Goal: Check status

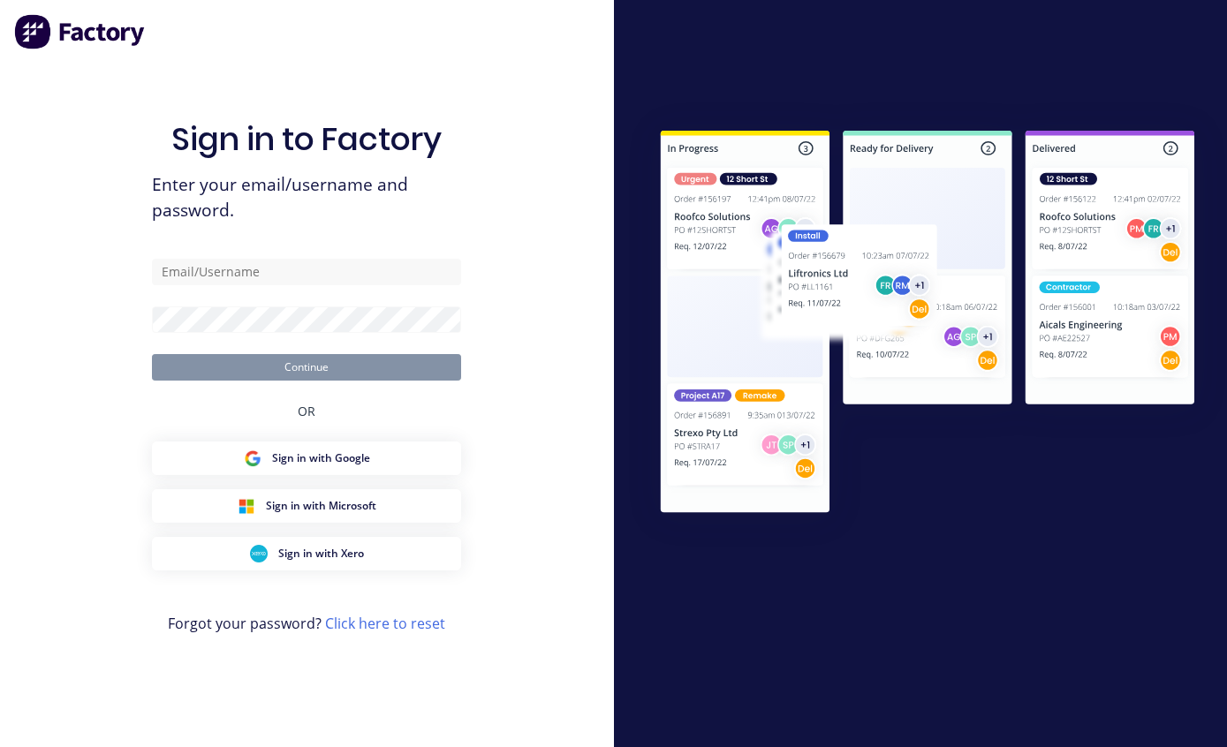
click at [224, 285] on input "text" at bounding box center [306, 272] width 309 height 27
type input "[EMAIL_ADDRESS][DOMAIN_NAME]"
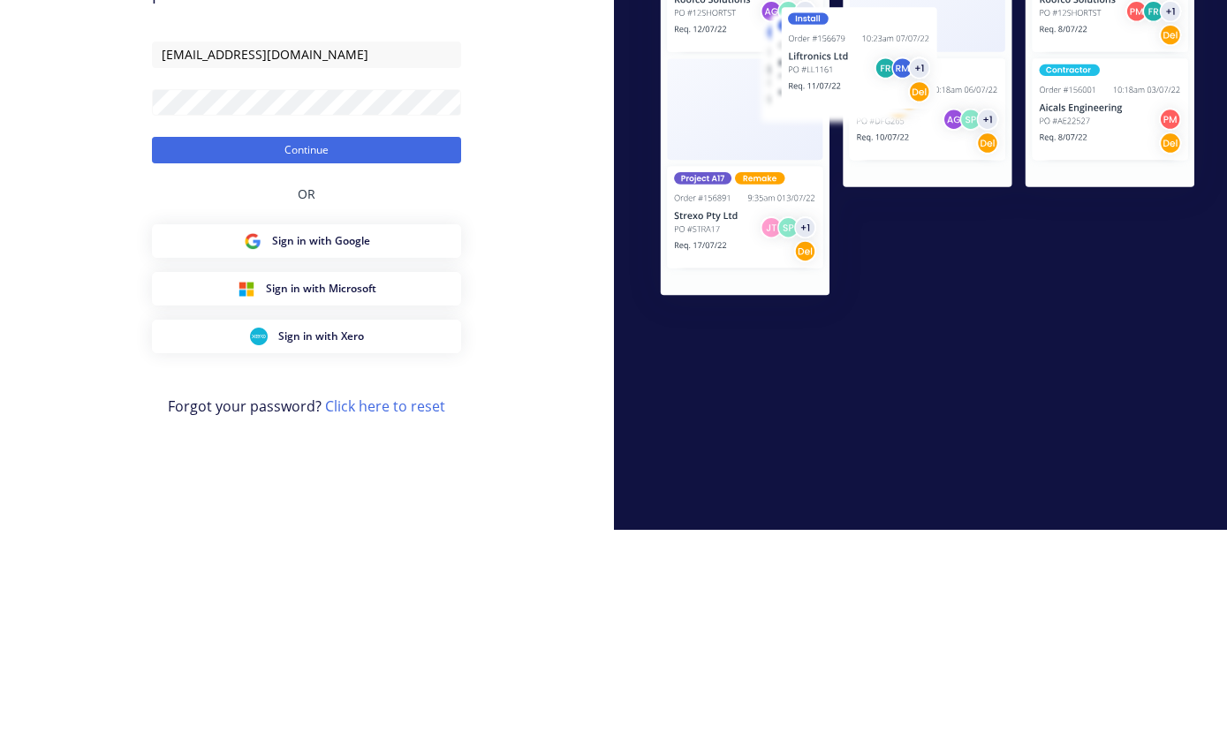
click at [240, 354] on button "Continue" at bounding box center [306, 367] width 309 height 27
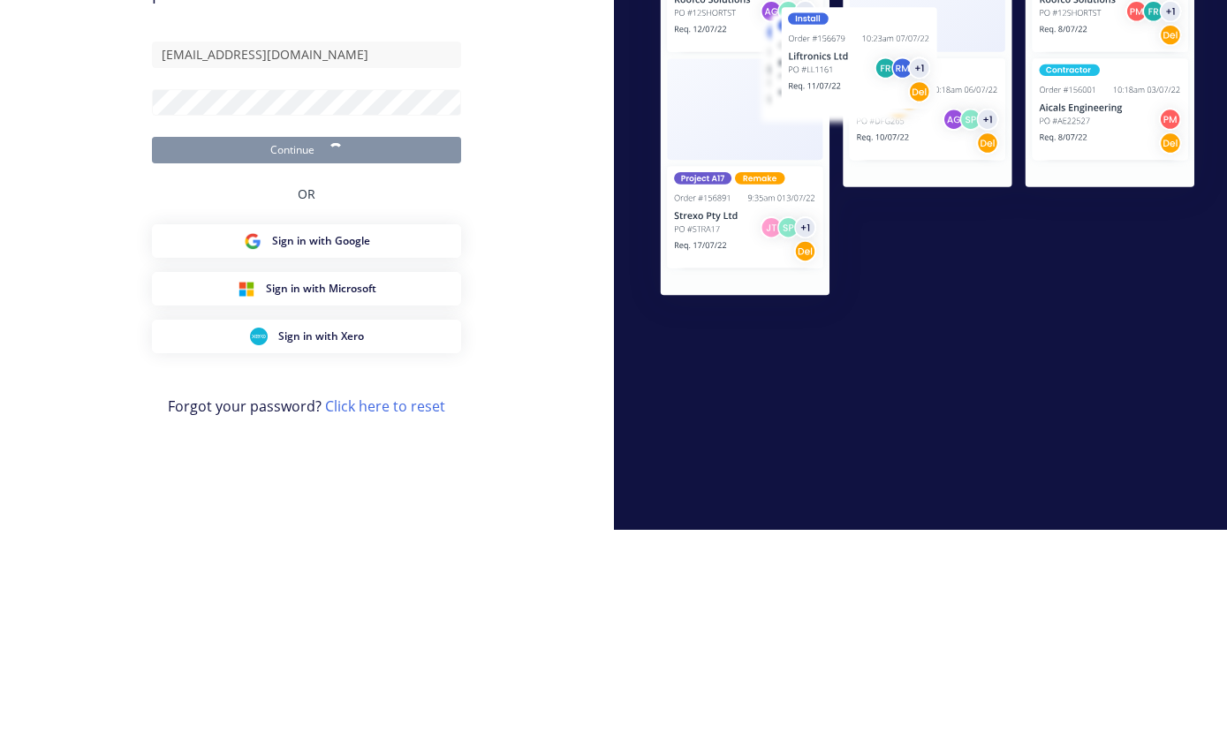
scroll to position [71, 0]
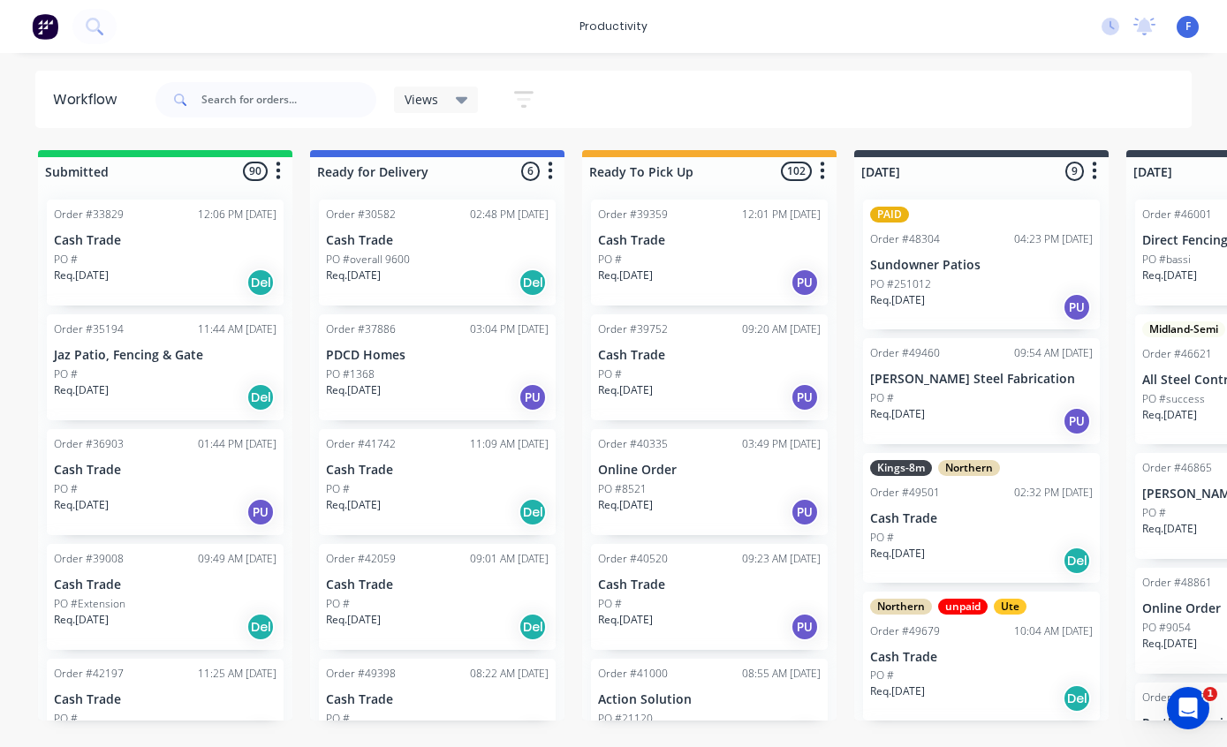
click at [683, 200] on div "Order #39359 12:01 PM [DATE] Cash Trade PO # Req. [DATE] PU" at bounding box center [709, 253] width 237 height 106
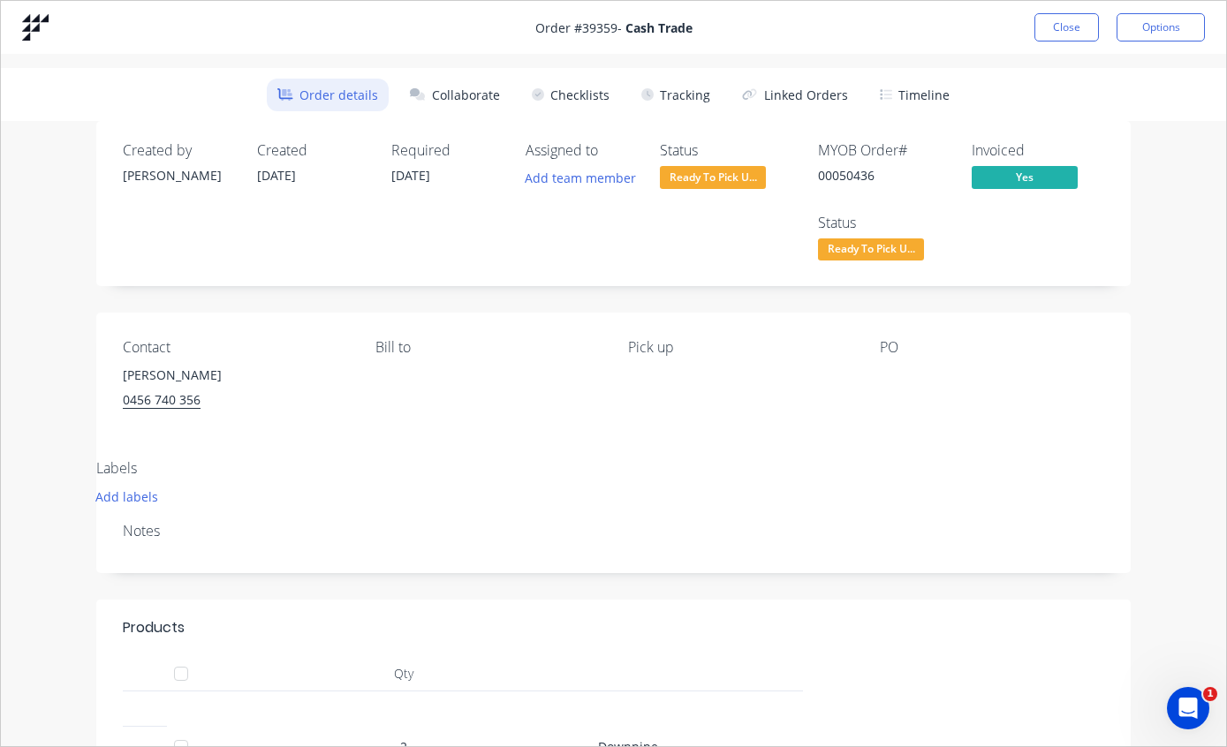
click at [682, 95] on button "Tracking" at bounding box center [676, 95] width 90 height 33
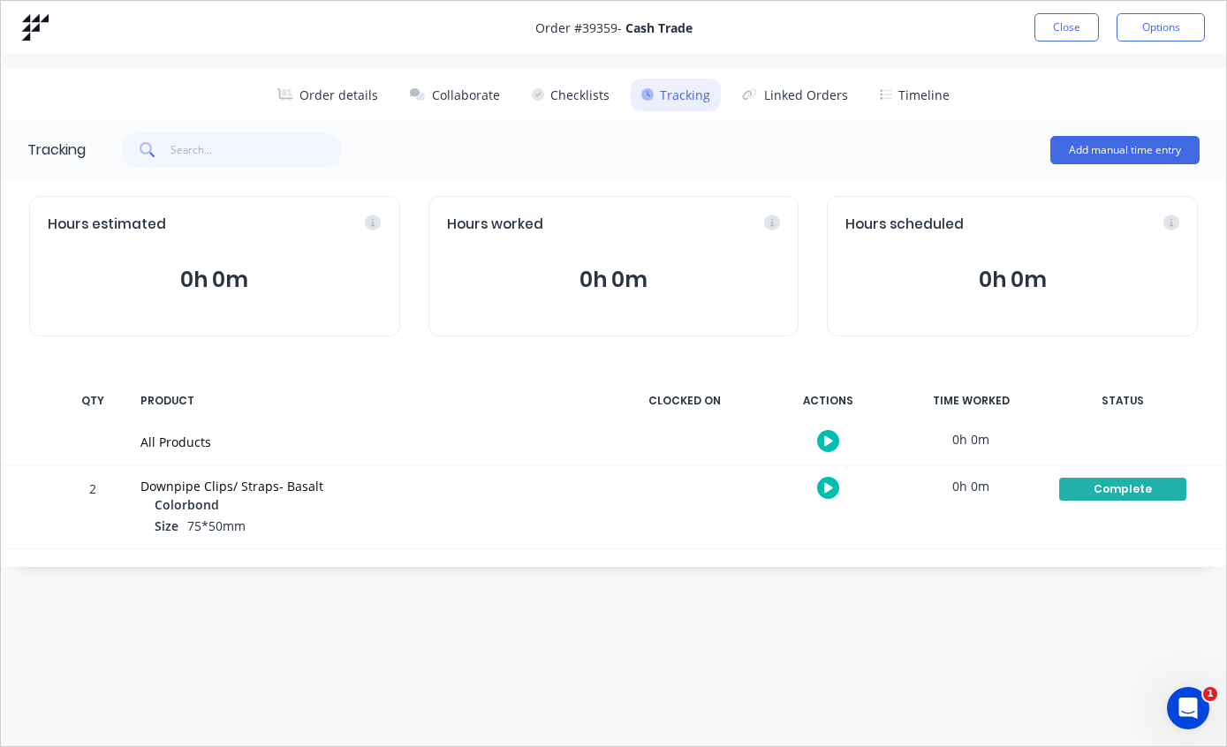
click at [1056, 26] on button "Close" at bounding box center [1067, 27] width 64 height 28
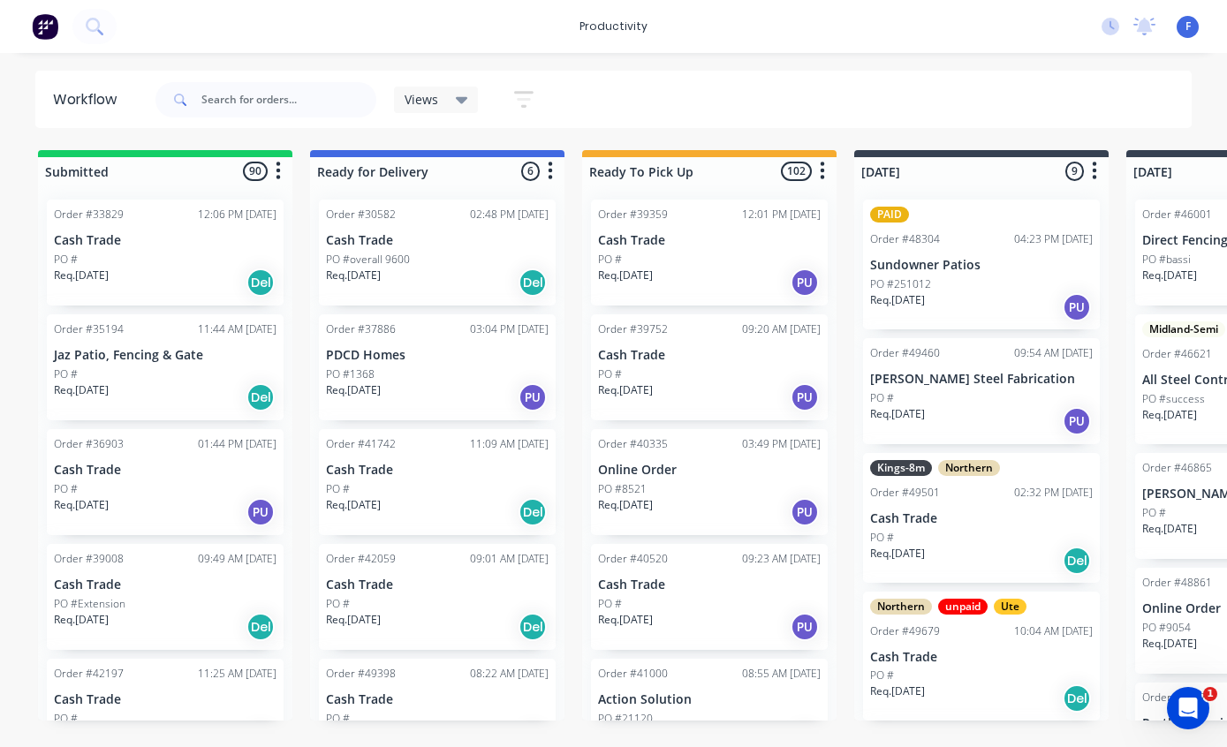
click at [138, 244] on p "Cash Trade" at bounding box center [165, 240] width 223 height 15
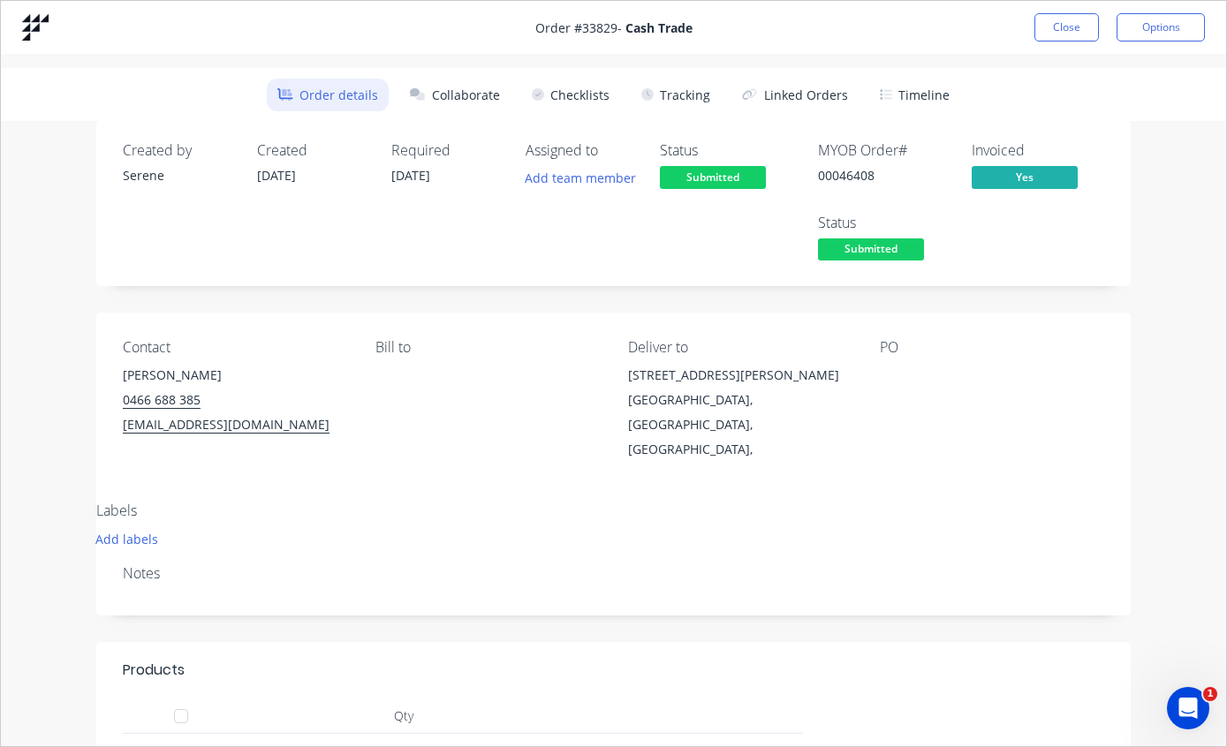
click at [466, 102] on button "Collaborate" at bounding box center [454, 95] width 111 height 33
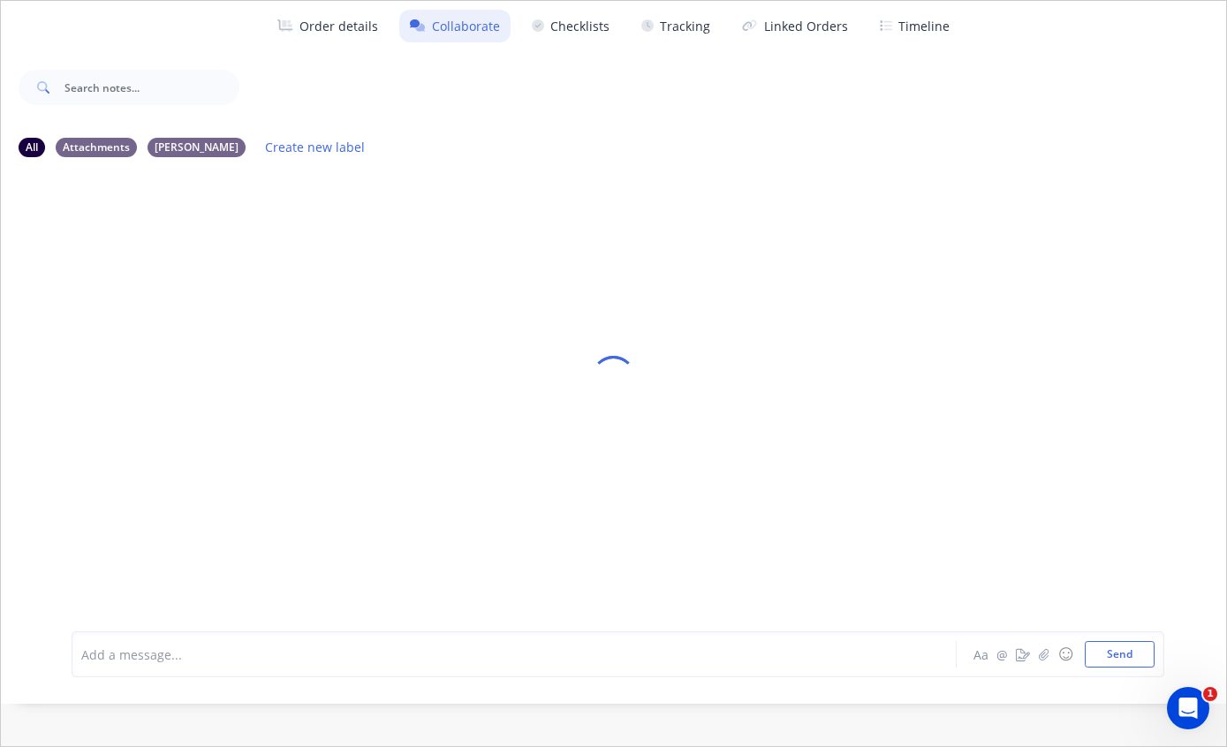
scroll to position [69, 0]
click at [1042, 665] on button "button" at bounding box center [1044, 654] width 21 height 21
